Goal: Go to known website

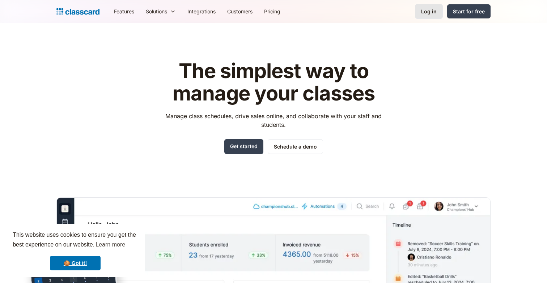
click at [423, 14] on div "Log in" at bounding box center [429, 12] width 16 height 8
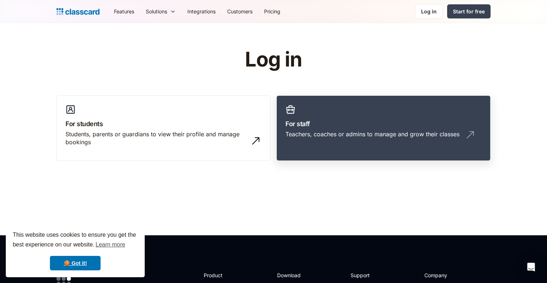
click at [327, 117] on link "For staff Teachers, coaches or admins to manage and grow their classes" at bounding box center [384, 129] width 214 height 66
